Goal: Task Accomplishment & Management: Use online tool/utility

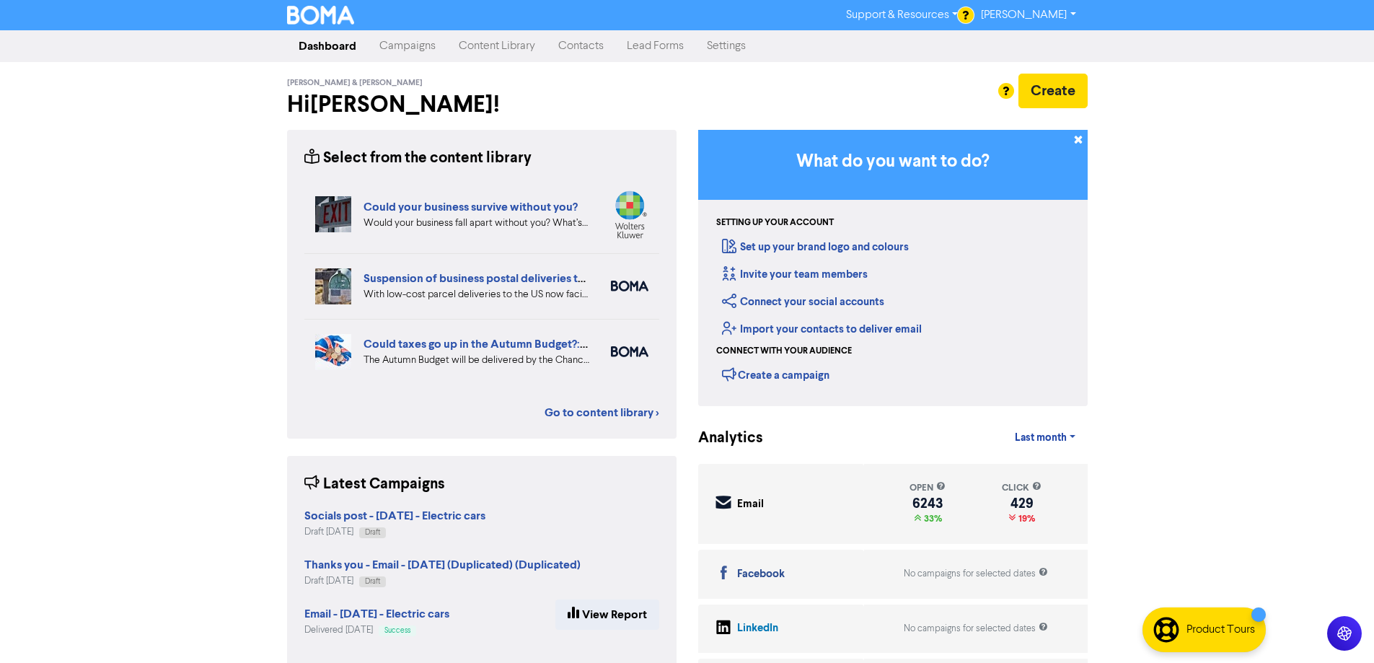
click at [447, 43] on link "Content Library" at bounding box center [497, 46] width 100 height 29
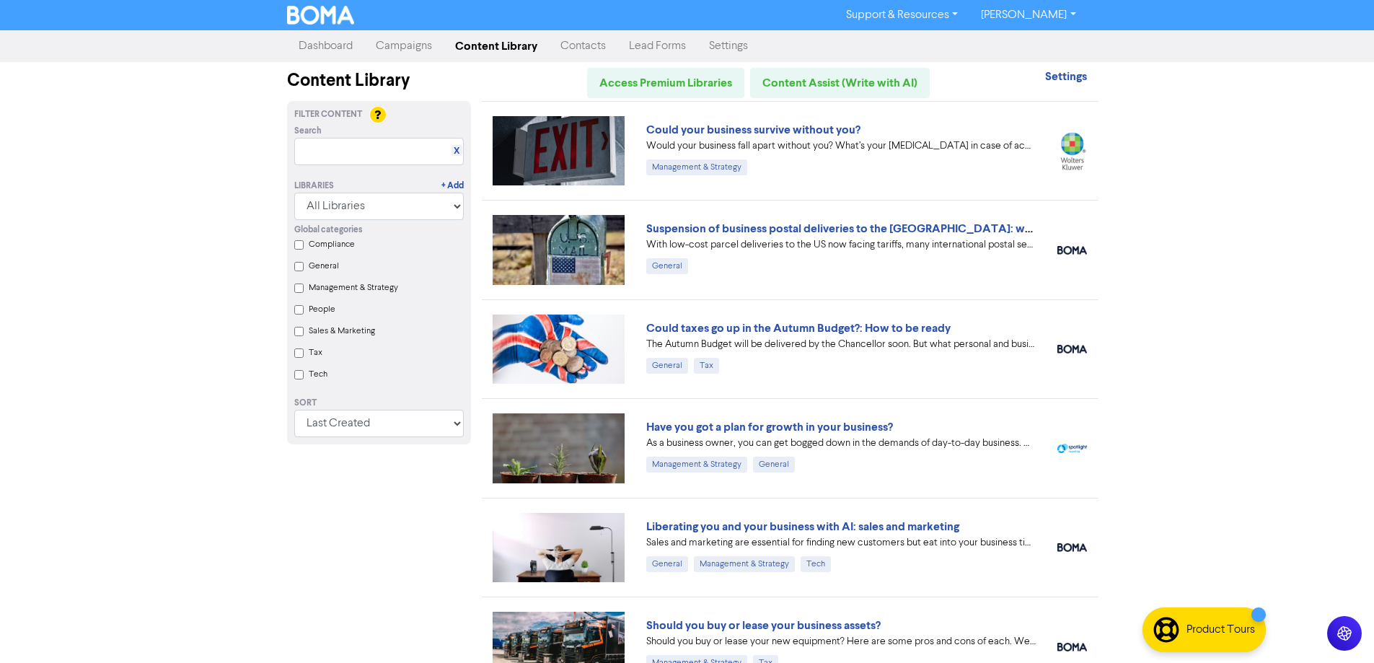
click at [417, 46] on link "Campaigns" at bounding box center [403, 46] width 79 height 29
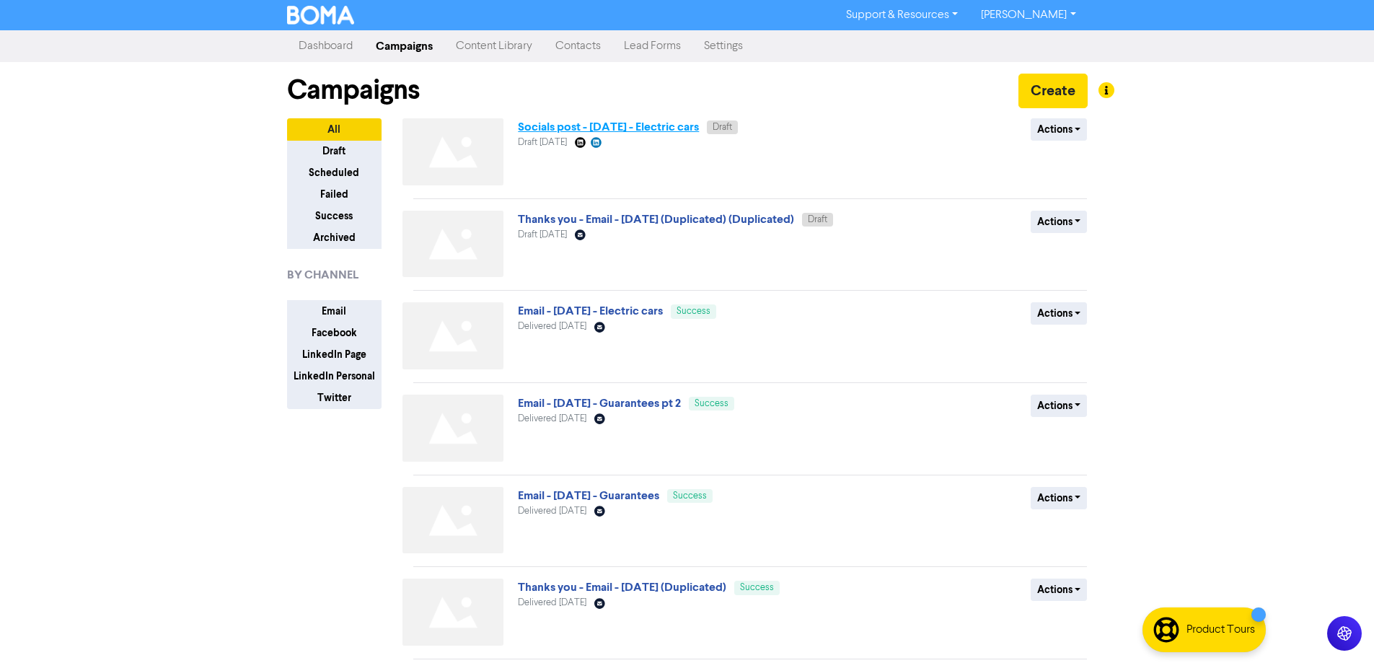
click at [694, 128] on link "Socials post - [DATE] - Electric cars" at bounding box center [608, 127] width 181 height 14
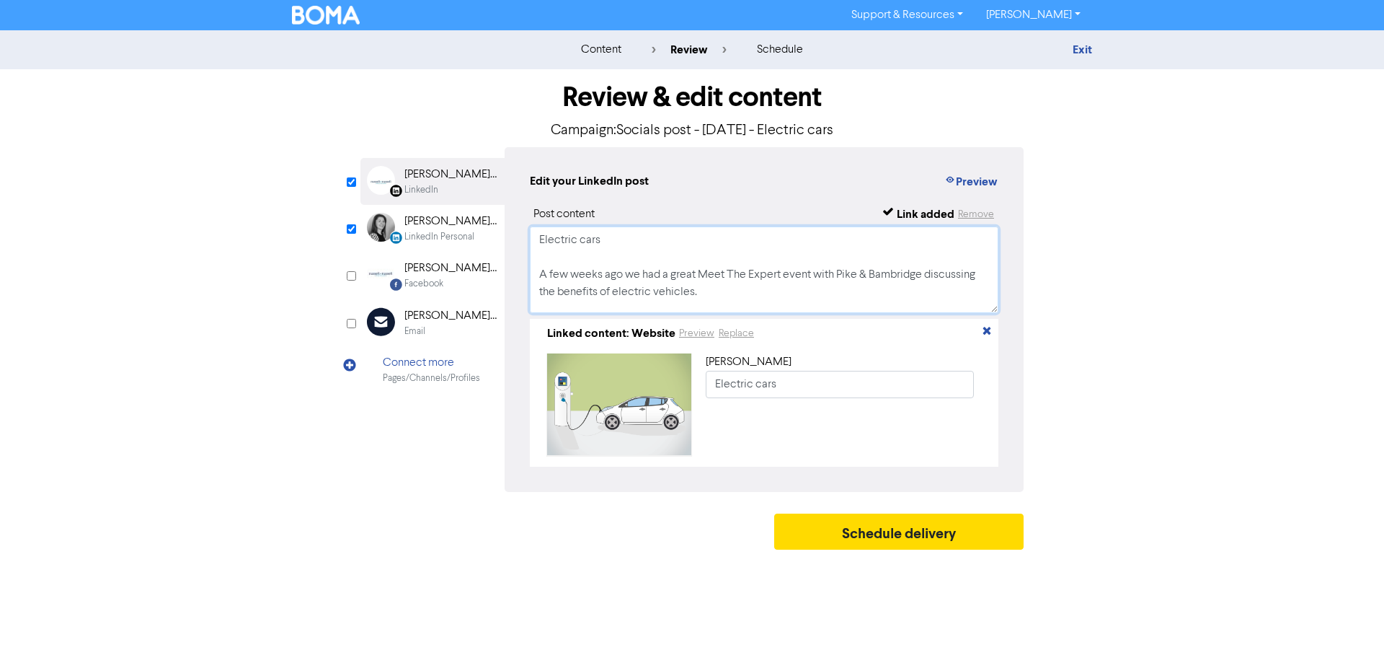
click at [814, 291] on textarea "Electric cars A few weeks ago we had a great Meet The Expert event with Pike & …" at bounding box center [764, 269] width 469 height 87
click at [667, 262] on textarea "Electric cars A few weeks ago we had a great Meet The Expert event with Pike & …" at bounding box center [764, 269] width 469 height 87
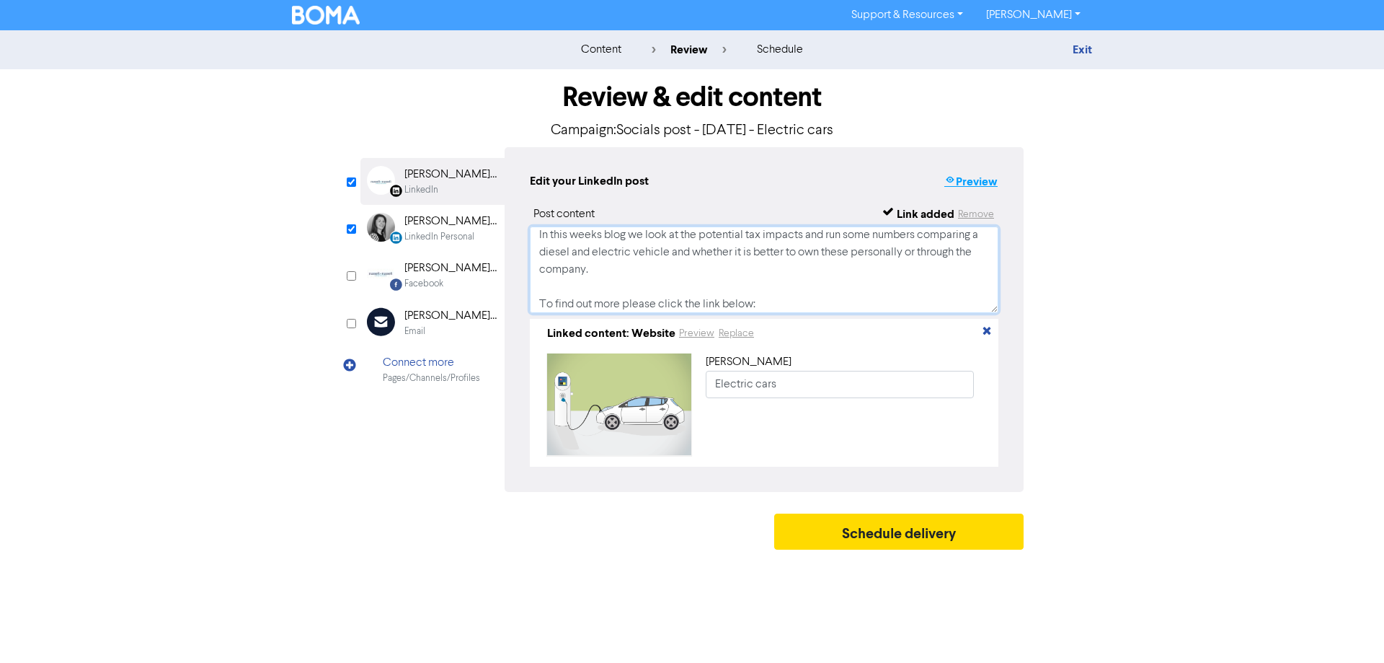
type textarea "Electric cars A few weeks ago we had a great Meet The Expert event with Pike & …"
click at [971, 178] on button "Preview" at bounding box center [971, 181] width 55 height 19
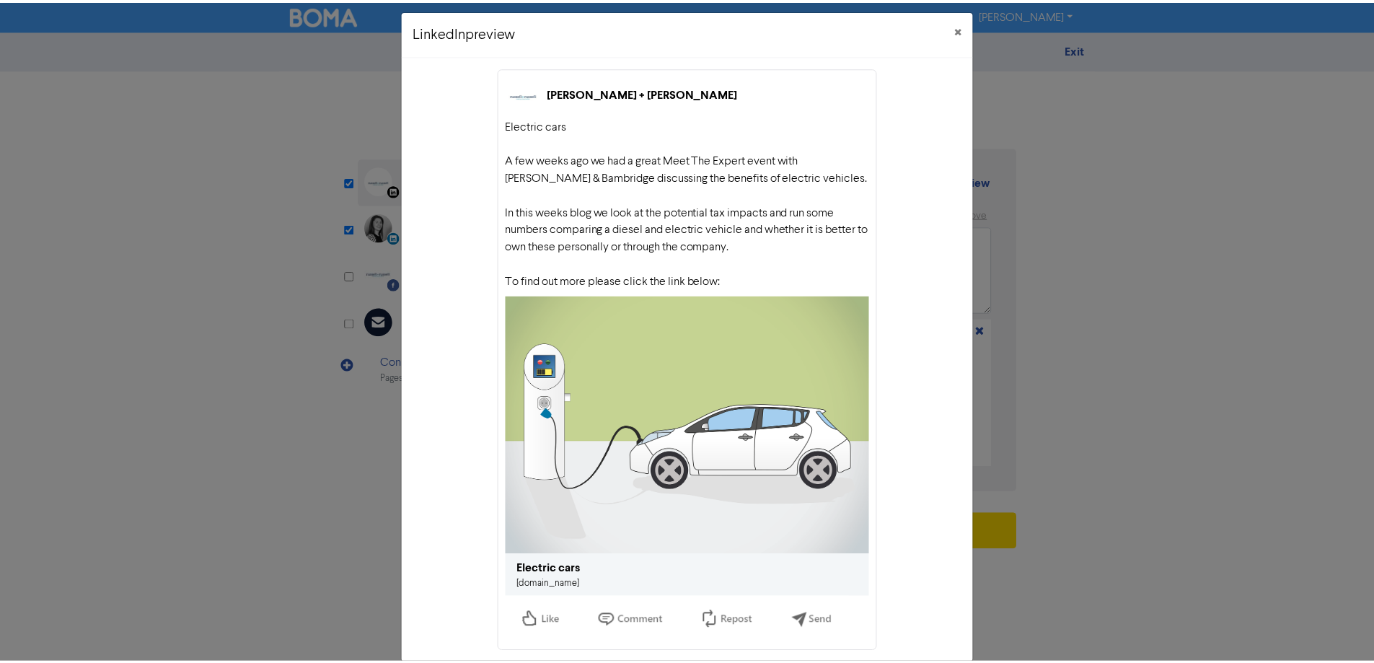
scroll to position [0, 0]
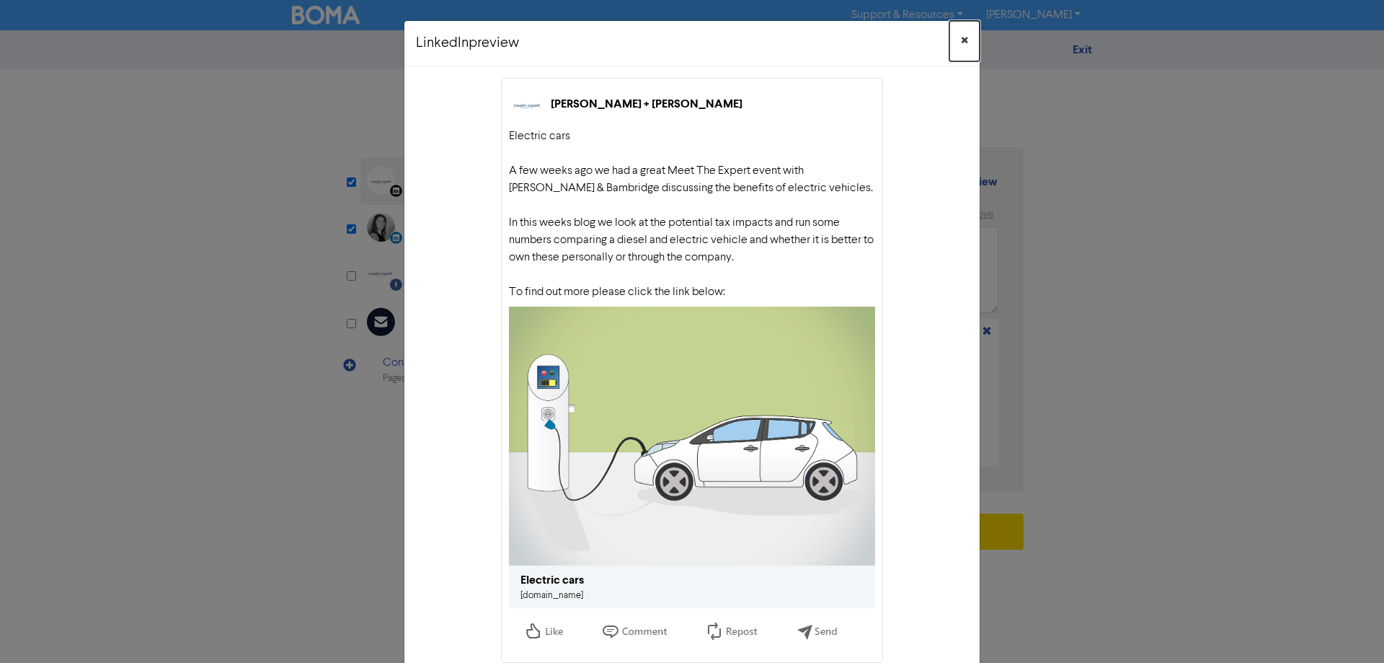
click at [955, 39] on button "×" at bounding box center [965, 41] width 30 height 40
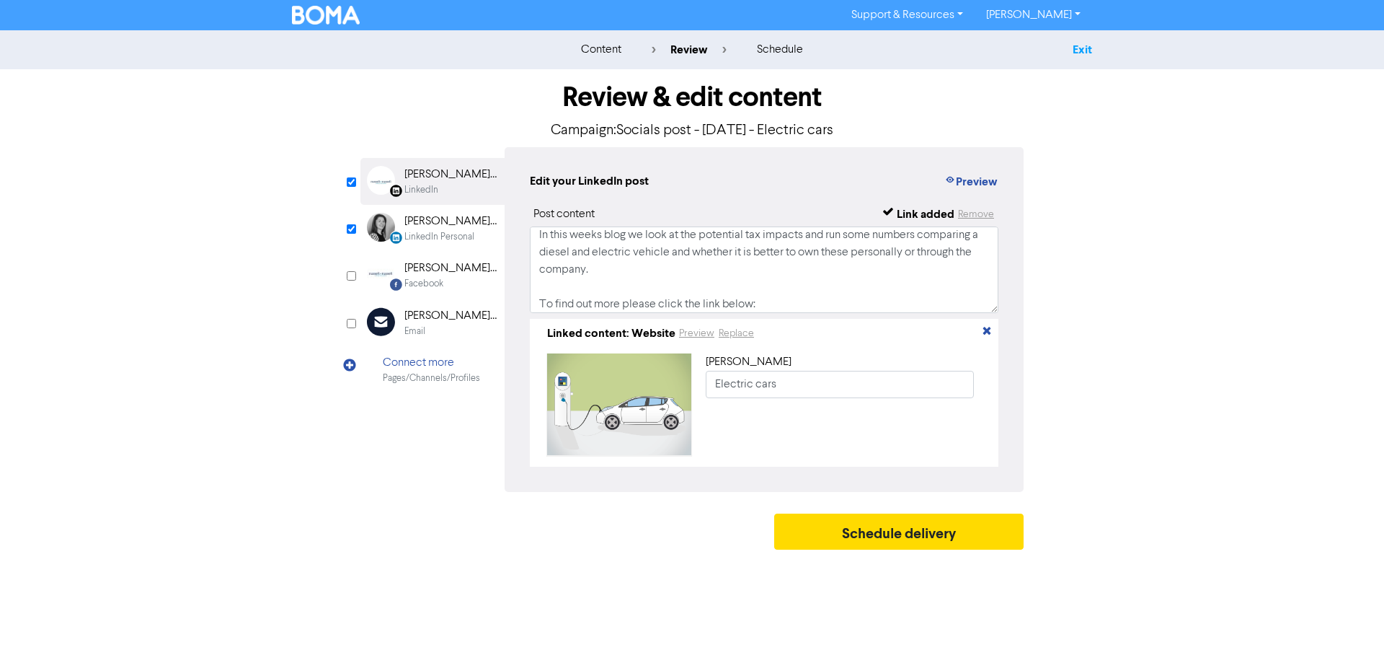
click at [1086, 48] on link "Exit" at bounding box center [1082, 50] width 19 height 14
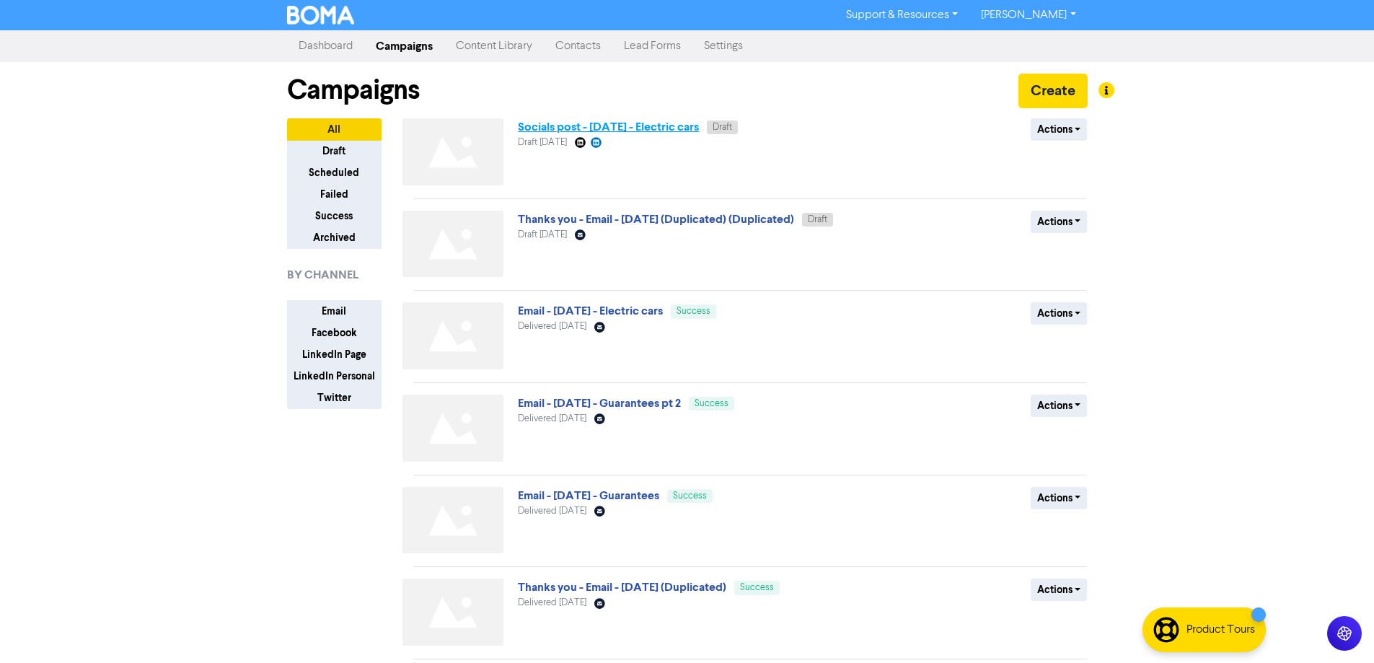
click at [664, 125] on link "Socials post - [DATE] - Electric cars" at bounding box center [608, 127] width 181 height 14
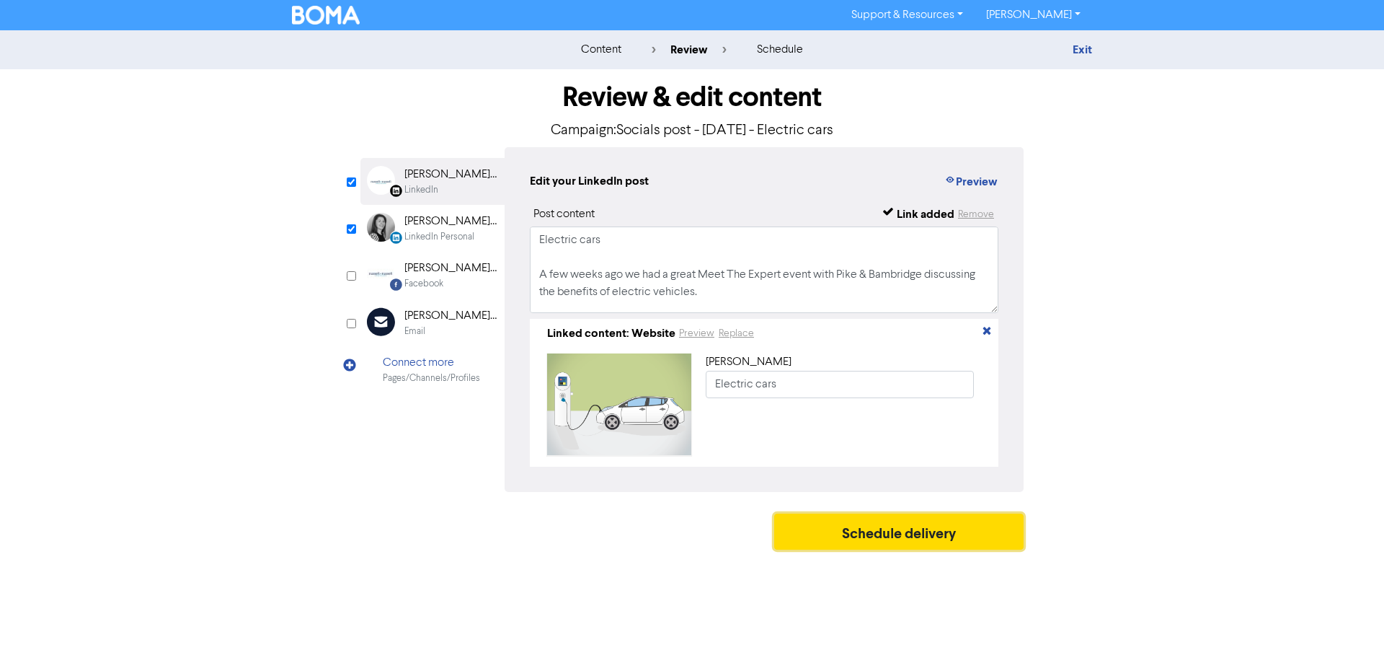
click at [841, 539] on button "Schedule delivery" at bounding box center [898, 531] width 249 height 36
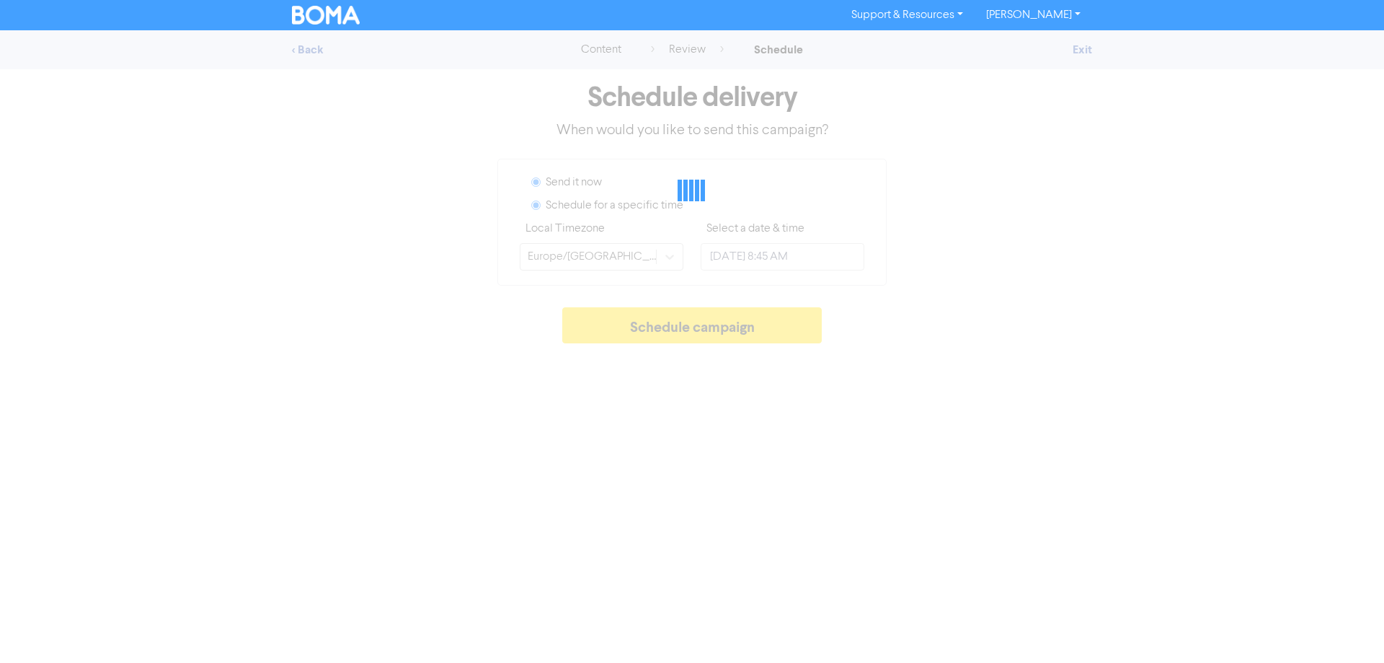
radio input "true"
radio input "false"
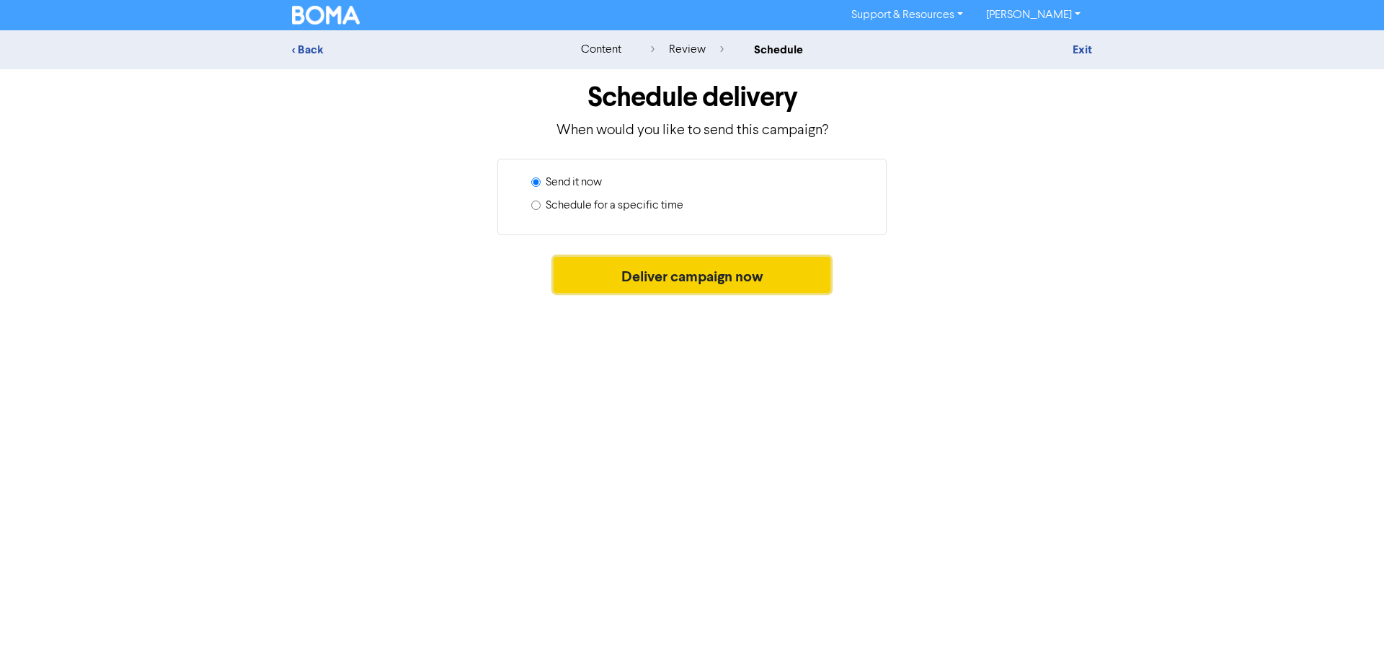
click at [676, 269] on button "Deliver campaign now" at bounding box center [693, 275] width 278 height 36
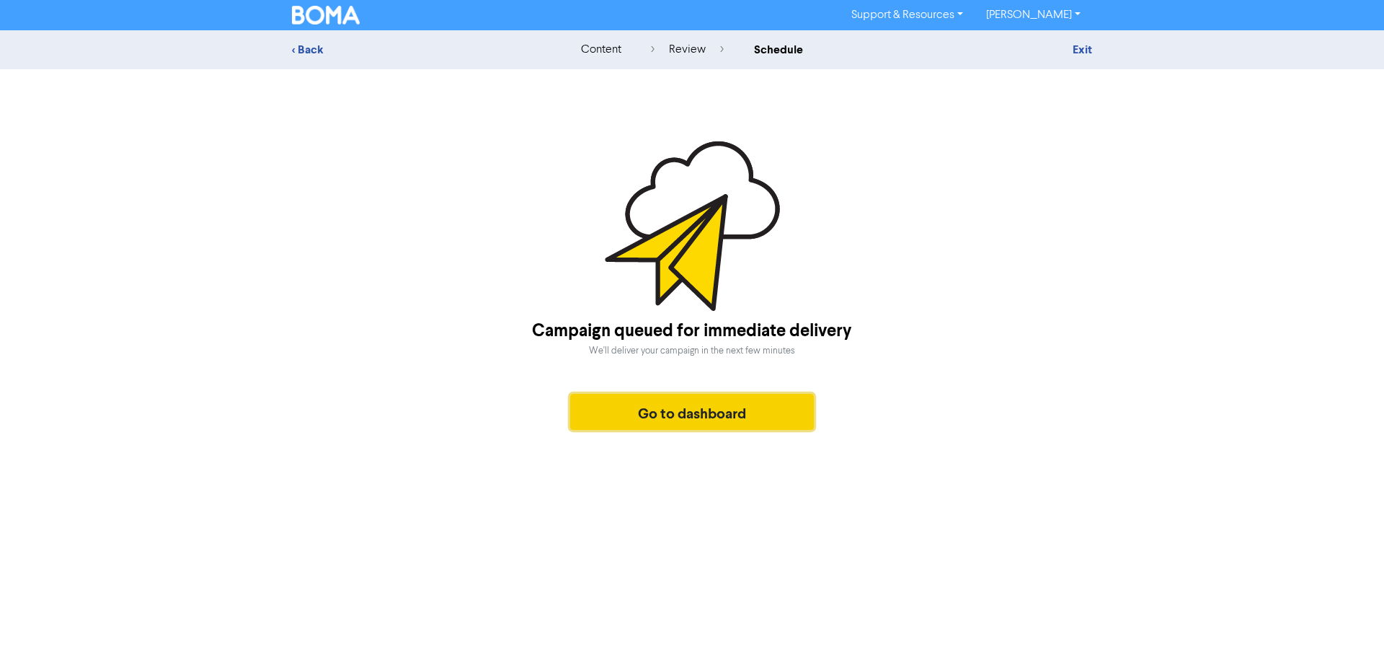
click at [691, 397] on button "Go to dashboard" at bounding box center [692, 412] width 244 height 36
